Goal: Transaction & Acquisition: Purchase product/service

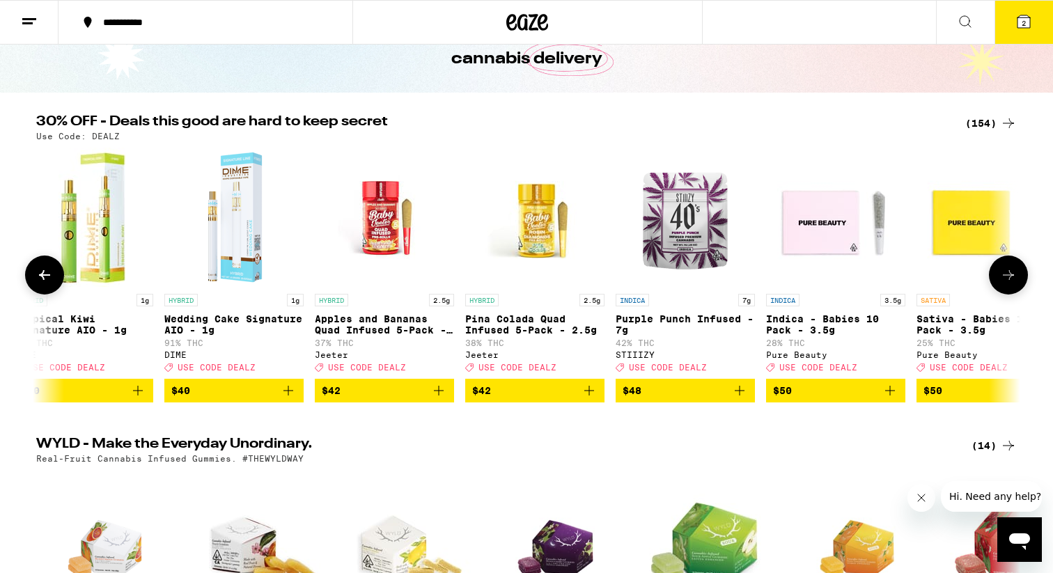
scroll to position [0, 20628]
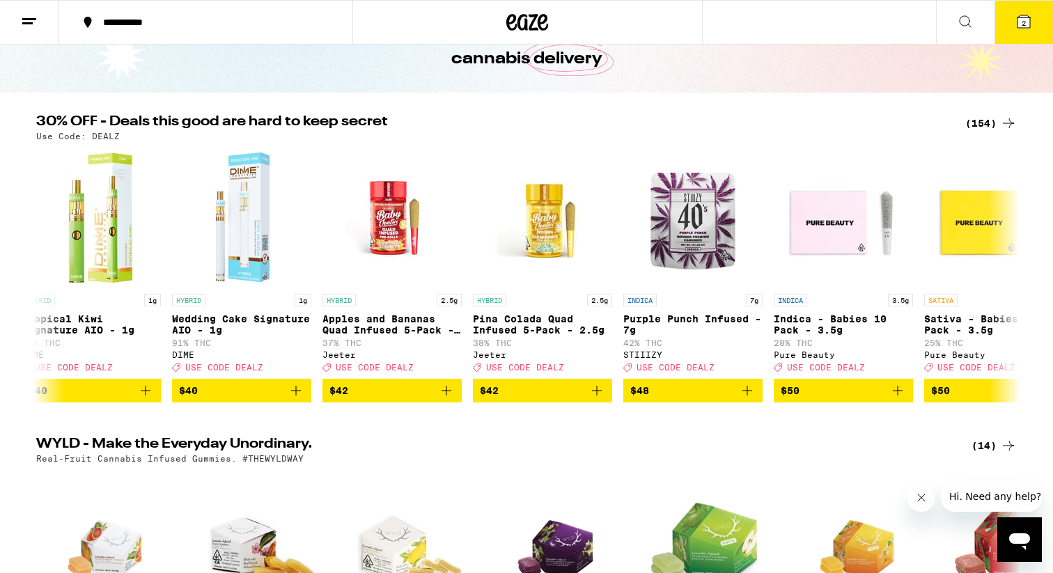
click at [987, 120] on div "(154)" at bounding box center [991, 123] width 52 height 17
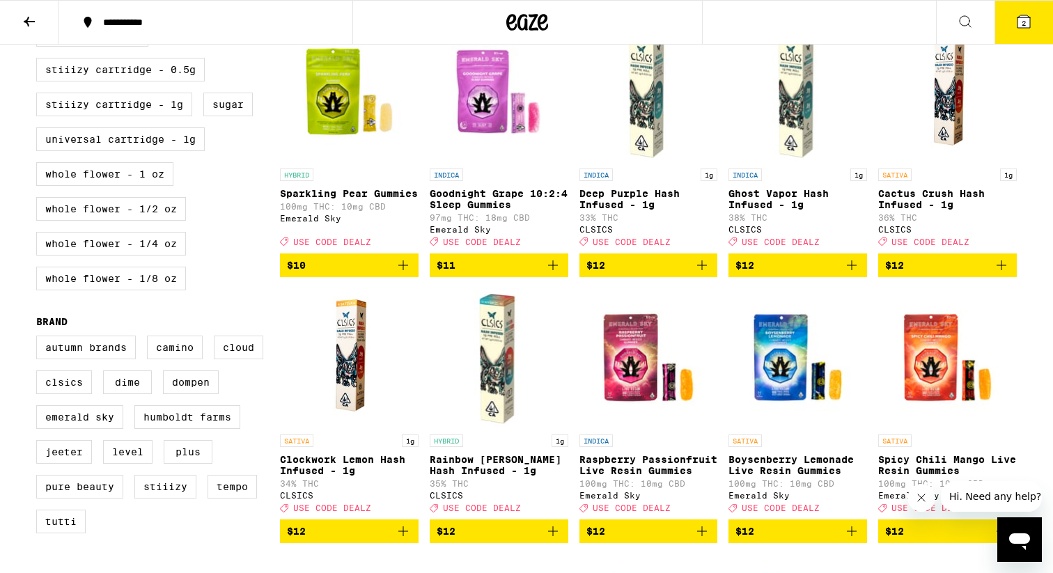
scroll to position [722, 0]
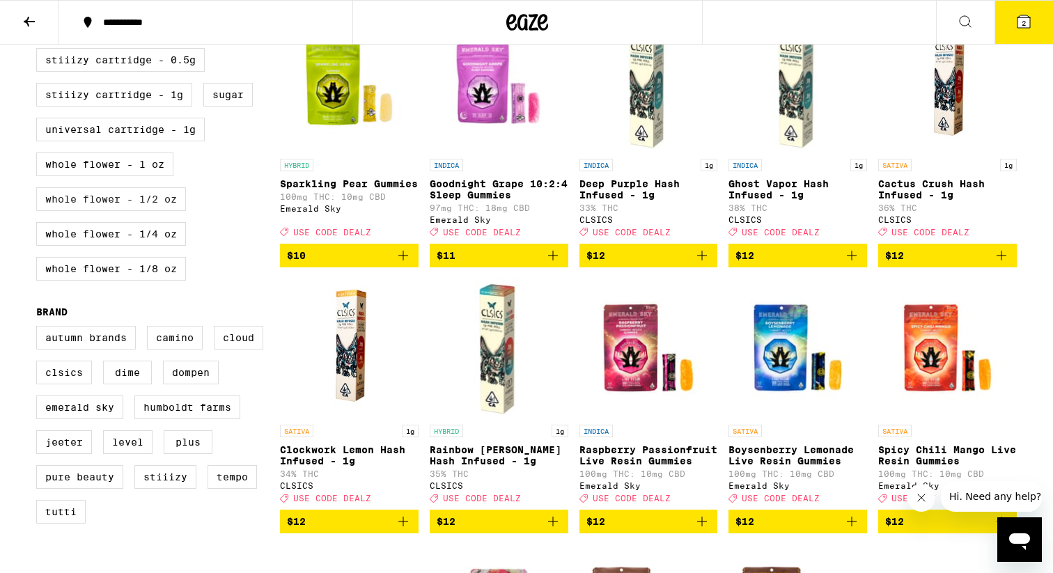
click at [145, 211] on label "Whole Flower - 1/2 oz" at bounding box center [111, 199] width 150 height 24
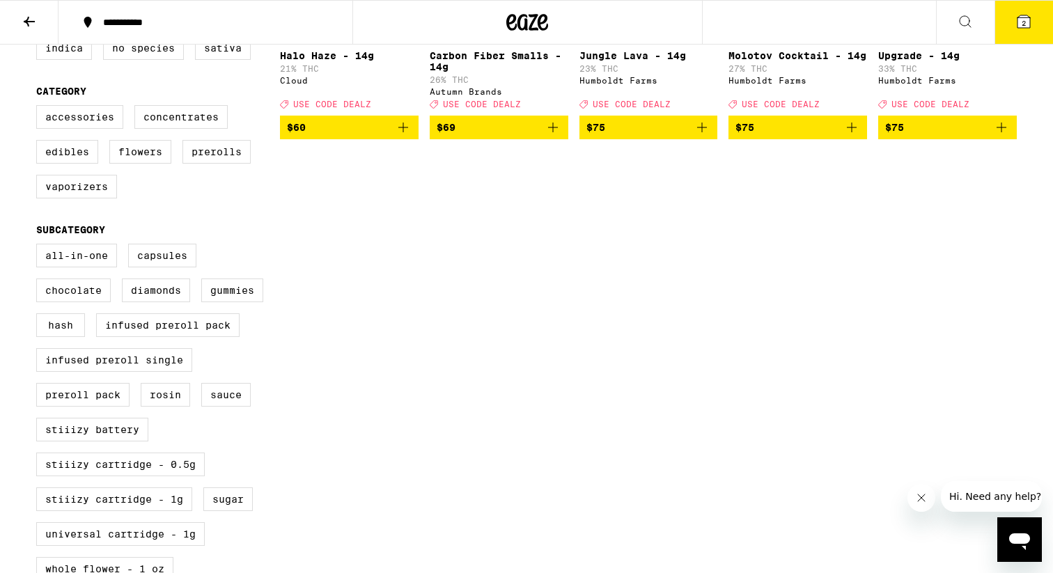
scroll to position [430, 0]
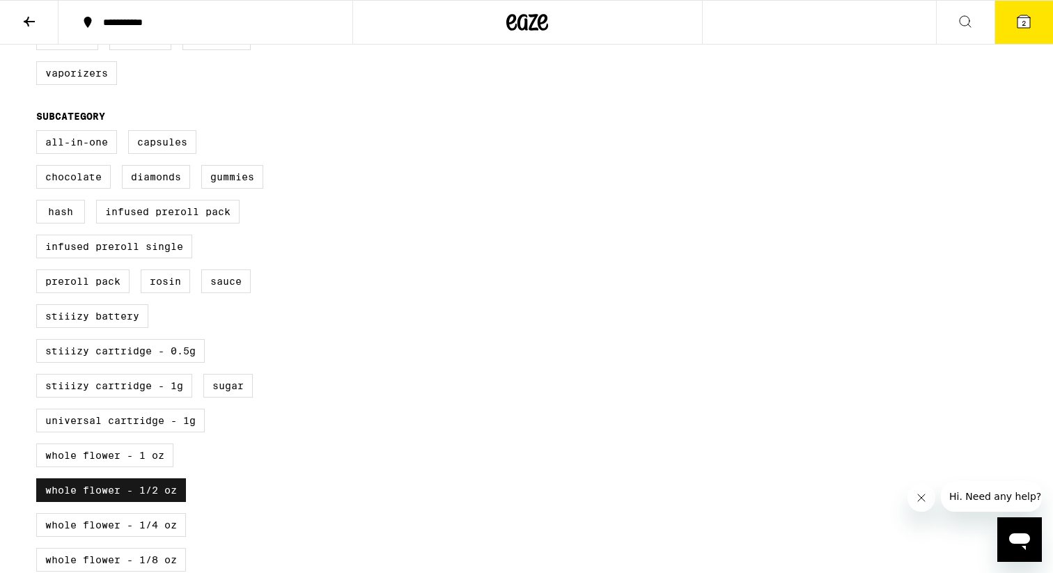
click at [120, 502] on label "Whole Flower - 1/2 oz" at bounding box center [111, 491] width 150 height 24
click at [40, 133] on input "Whole Flower - 1/2 oz" at bounding box center [39, 132] width 1 height 1
checkbox input "false"
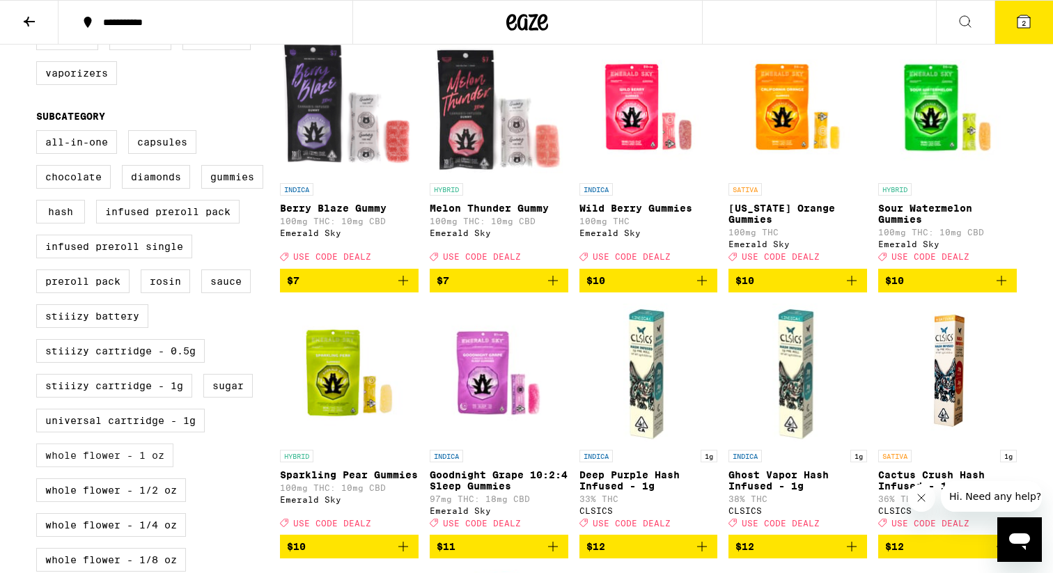
click at [112, 467] on label "Whole Flower - 1 oz" at bounding box center [104, 456] width 137 height 24
click at [40, 133] on input "Whole Flower - 1 oz" at bounding box center [39, 132] width 1 height 1
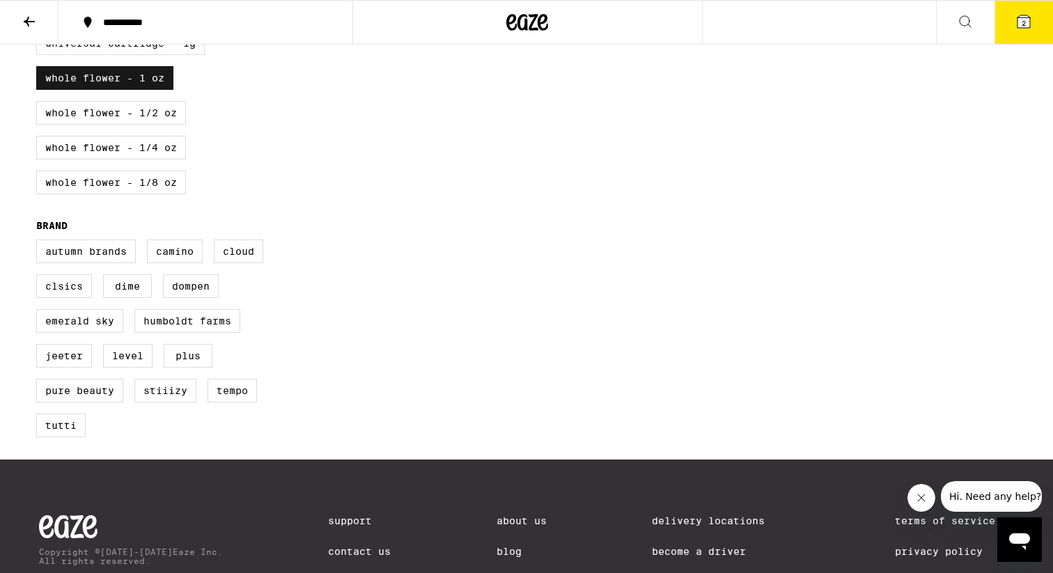
click at [154, 90] on label "Whole Flower - 1 oz" at bounding box center [104, 78] width 137 height 24
checkbox input "false"
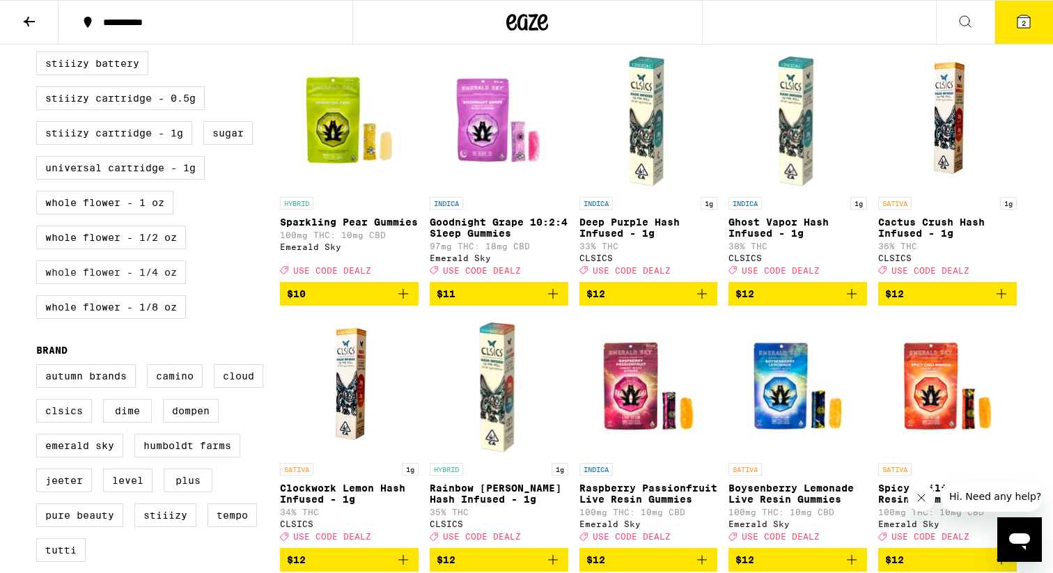
click at [145, 284] on label "Whole Flower - 1/4 oz" at bounding box center [111, 273] width 150 height 24
checkbox input "true"
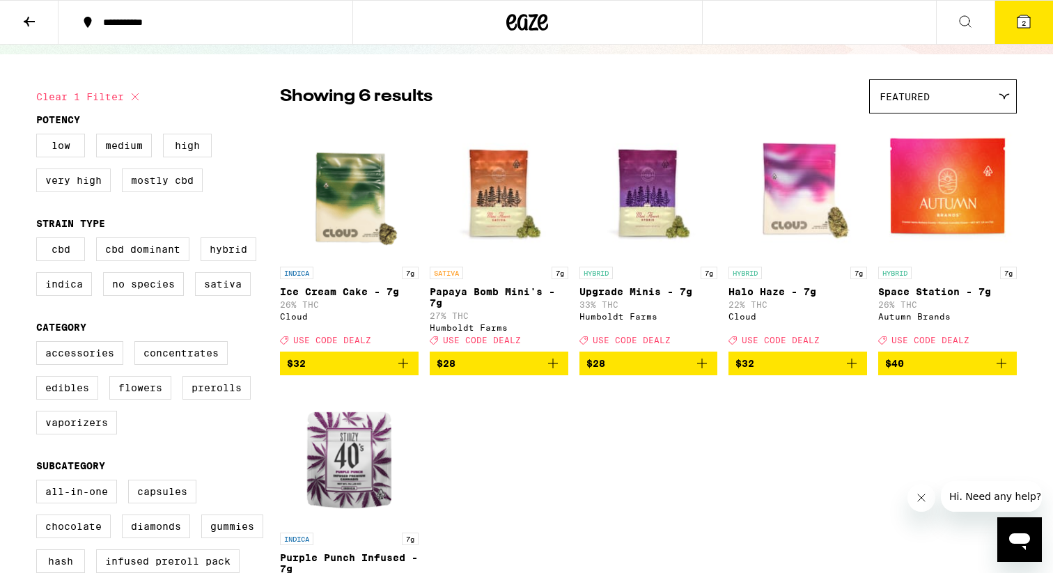
scroll to position [79, 0]
